Goal: Navigation & Orientation: Go to known website

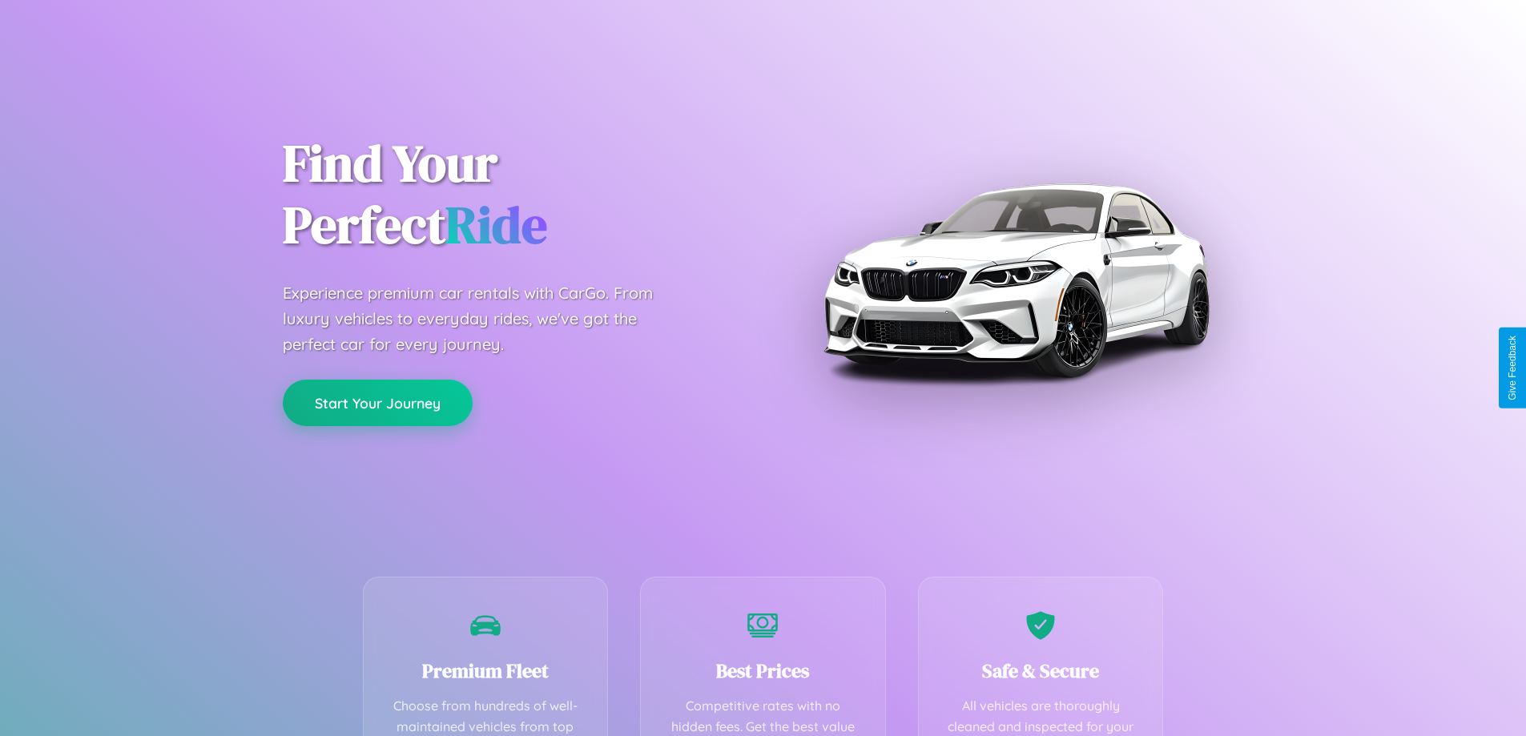
click at [377, 403] on button "Start Your Journey" at bounding box center [378, 403] width 190 height 46
click at [377, 402] on button "Start Your Journey" at bounding box center [378, 403] width 190 height 46
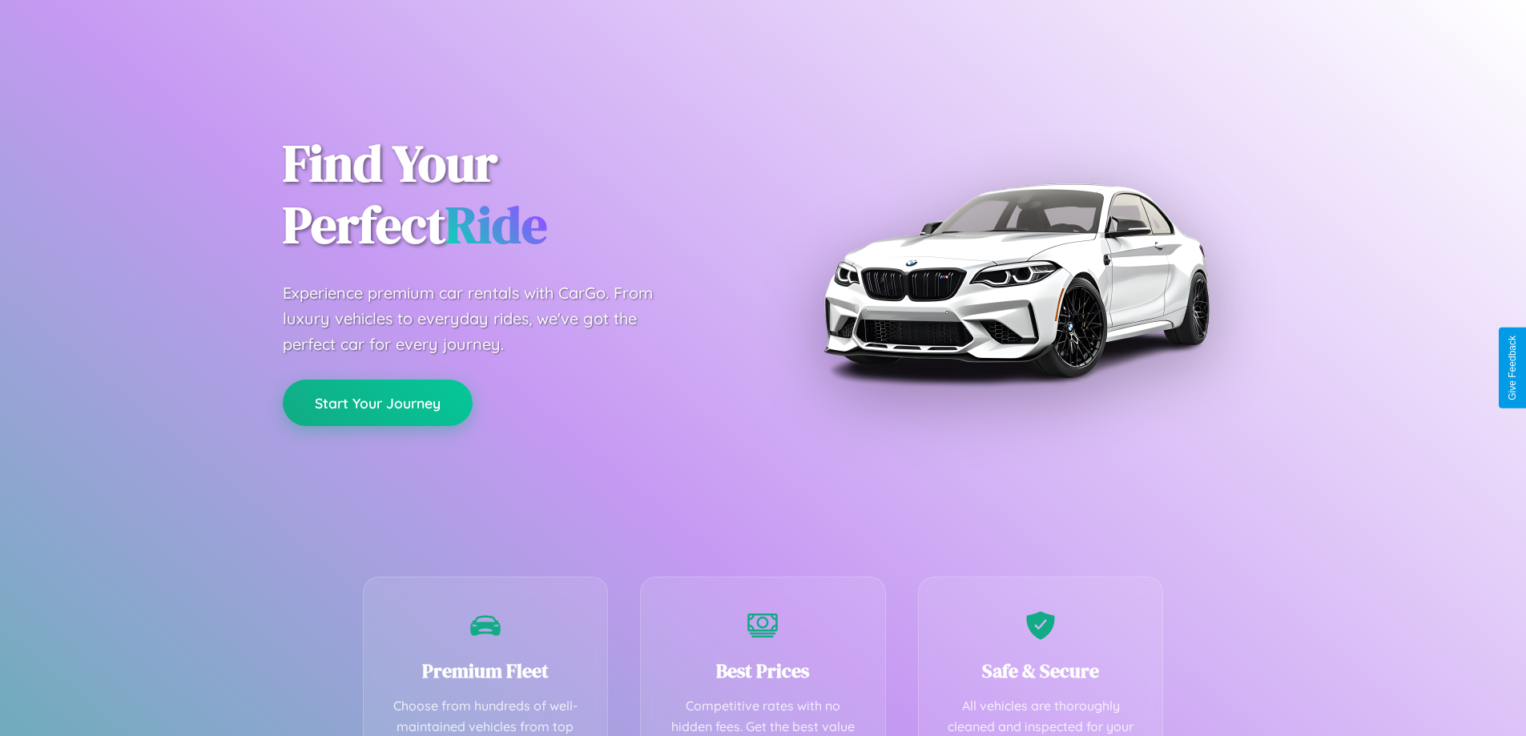
click at [377, 402] on button "Start Your Journey" at bounding box center [378, 403] width 190 height 46
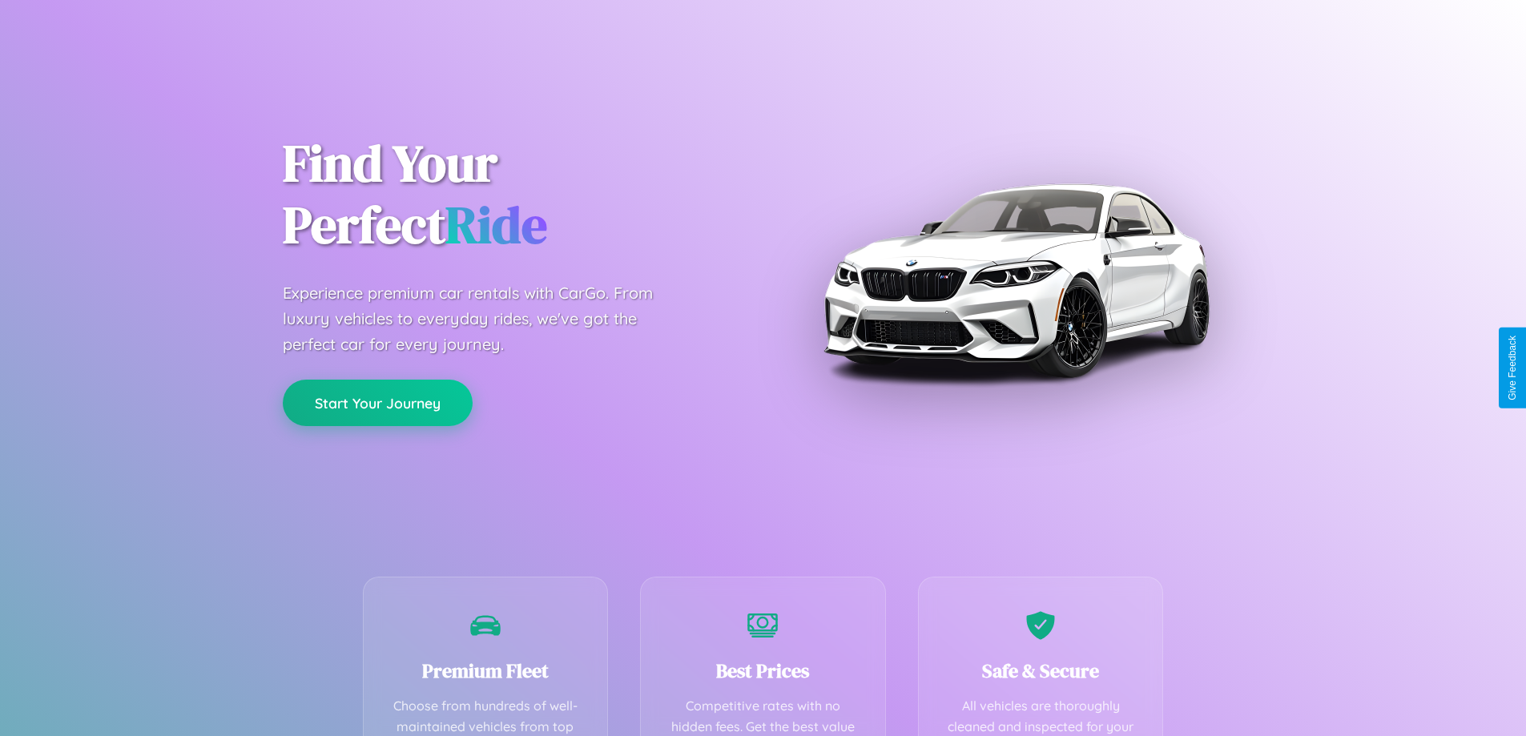
click at [377, 402] on button "Start Your Journey" at bounding box center [378, 403] width 190 height 46
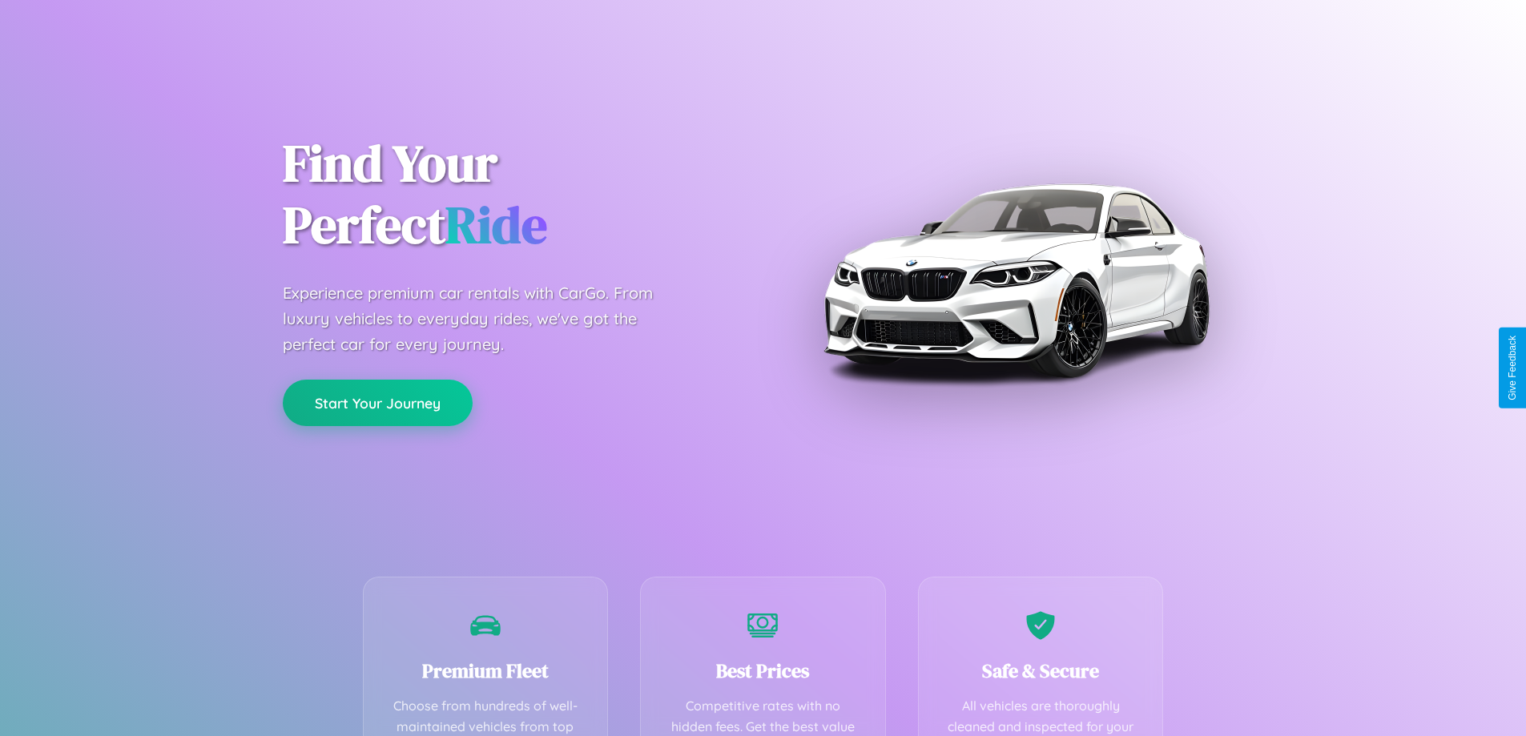
click at [377, 402] on button "Start Your Journey" at bounding box center [378, 403] width 190 height 46
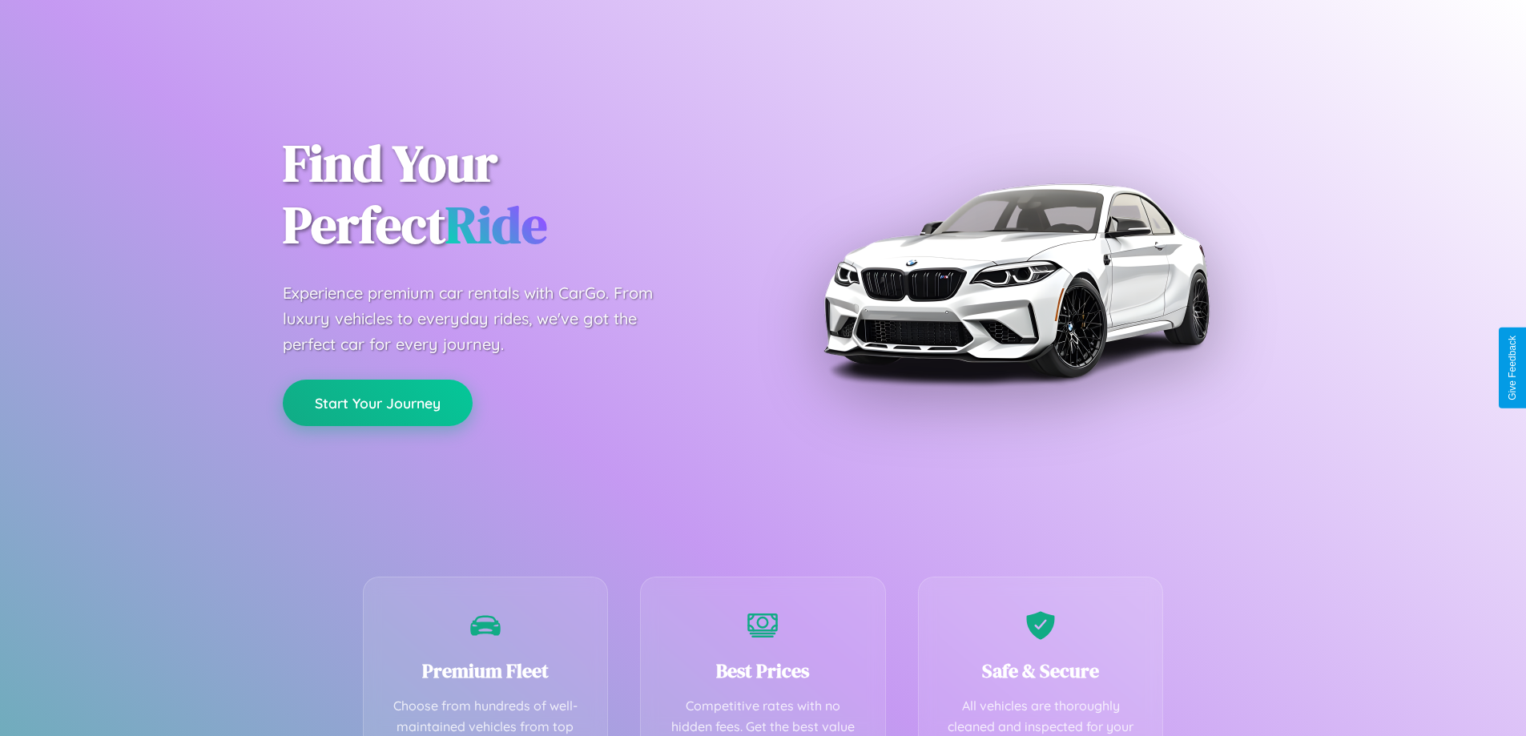
click at [377, 402] on button "Start Your Journey" at bounding box center [378, 403] width 190 height 46
